Goal: Transaction & Acquisition: Purchase product/service

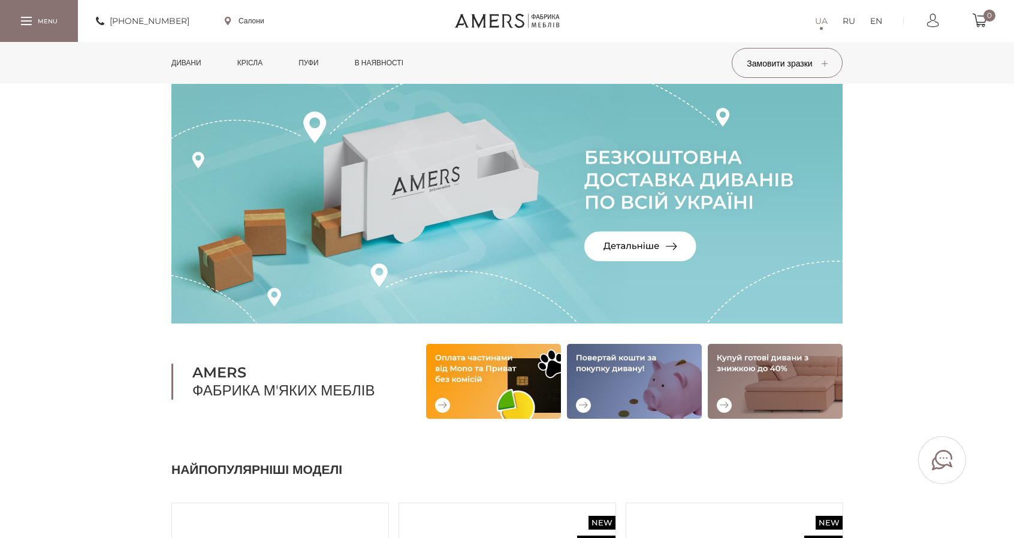
click at [196, 63] on link "Дивани" at bounding box center [186, 63] width 48 height 42
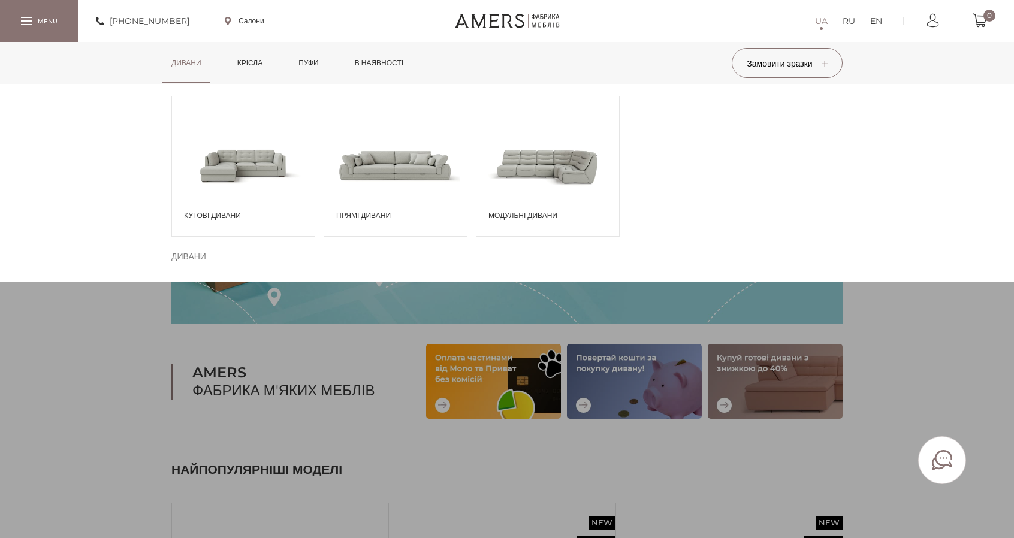
click at [241, 163] on span at bounding box center [243, 164] width 143 height 83
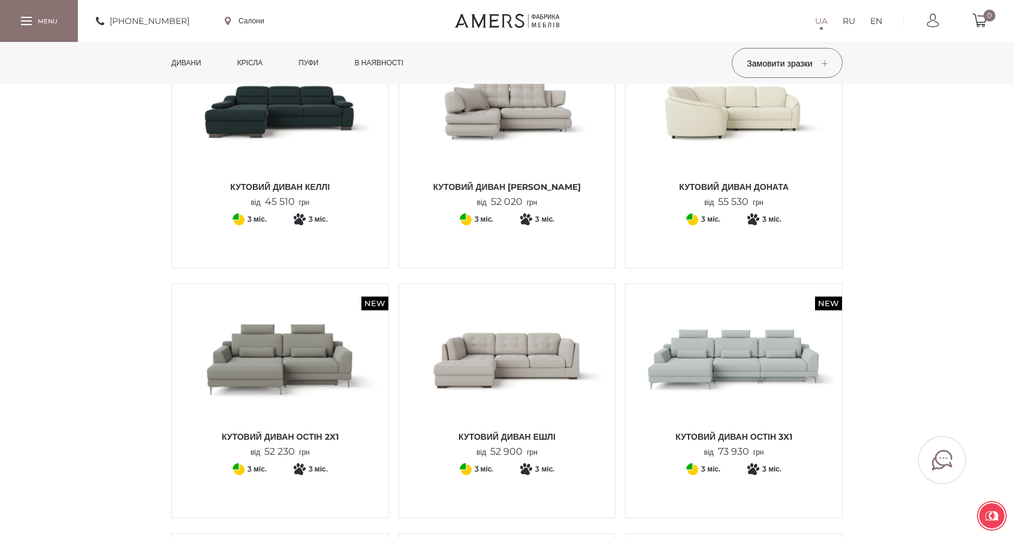
scroll to position [899, 0]
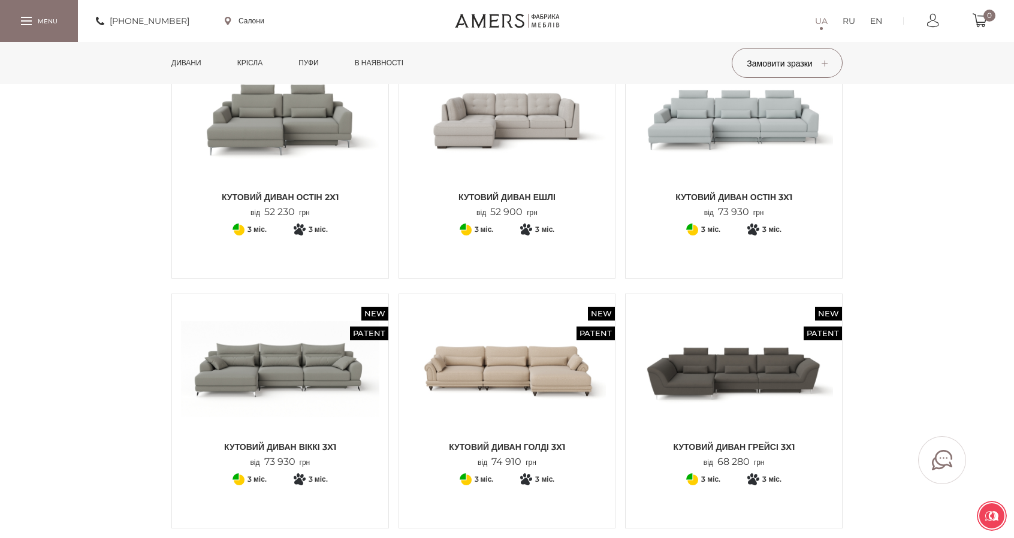
click at [517, 362] on img at bounding box center [507, 369] width 198 height 132
